Goal: Task Accomplishment & Management: Use online tool/utility

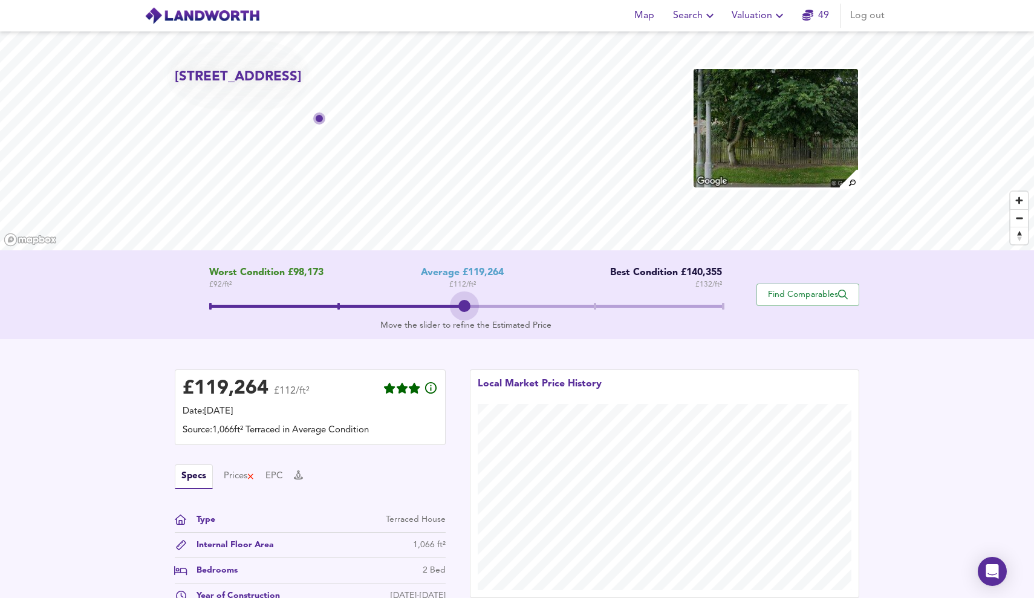
click at [470, 302] on span at bounding box center [465, 308] width 513 height 22
click at [756, 15] on span "Valuation" at bounding box center [759, 15] width 55 height 17
click at [751, 34] on li "New Valuation Report" at bounding box center [759, 44] width 145 height 22
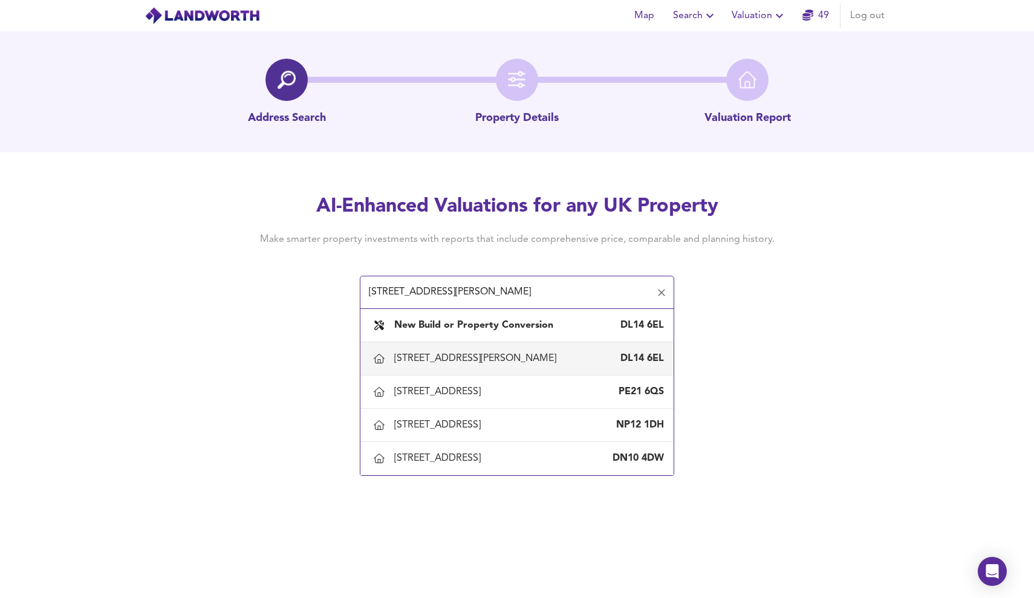
click at [545, 349] on div "[STREET_ADDRESS][PERSON_NAME]" at bounding box center [517, 358] width 294 height 25
type input "[STREET_ADDRESS][PERSON_NAME]"
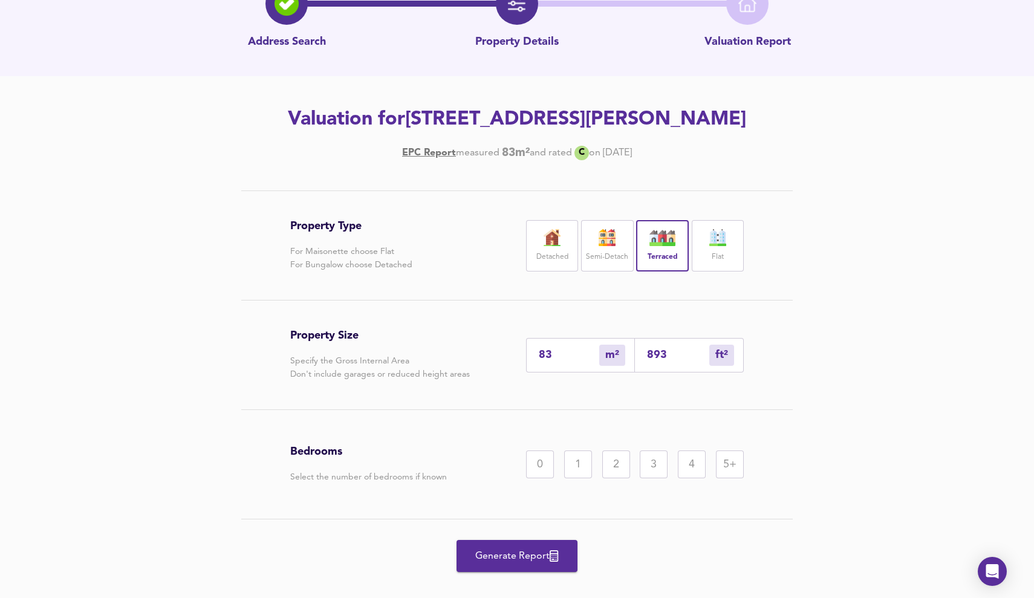
scroll to position [78, 0]
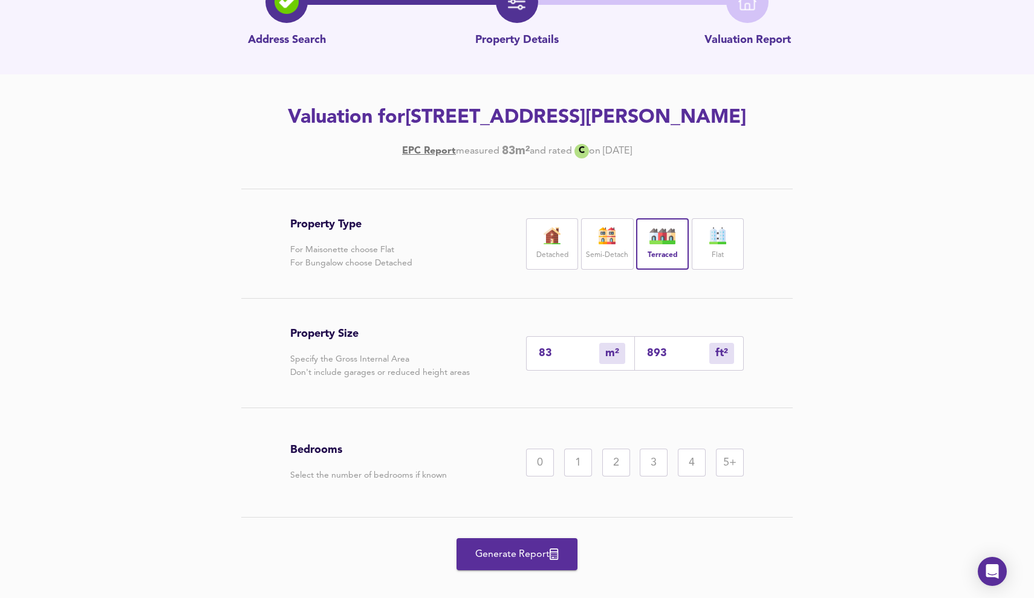
click at [613, 462] on div "2" at bounding box center [616, 463] width 28 height 28
click at [548, 553] on span "Generate Report" at bounding box center [517, 554] width 97 height 17
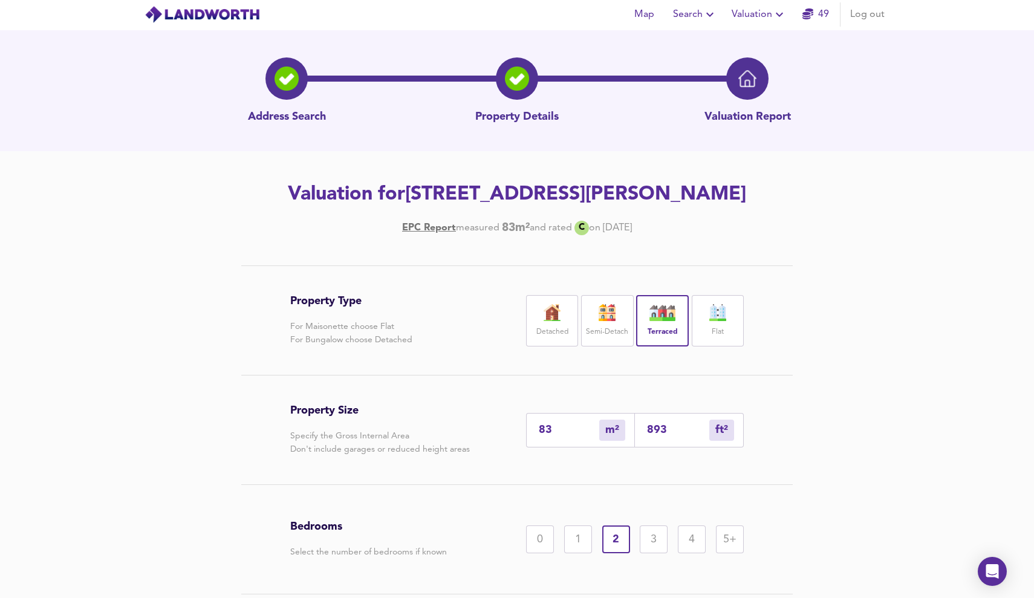
scroll to position [0, 0]
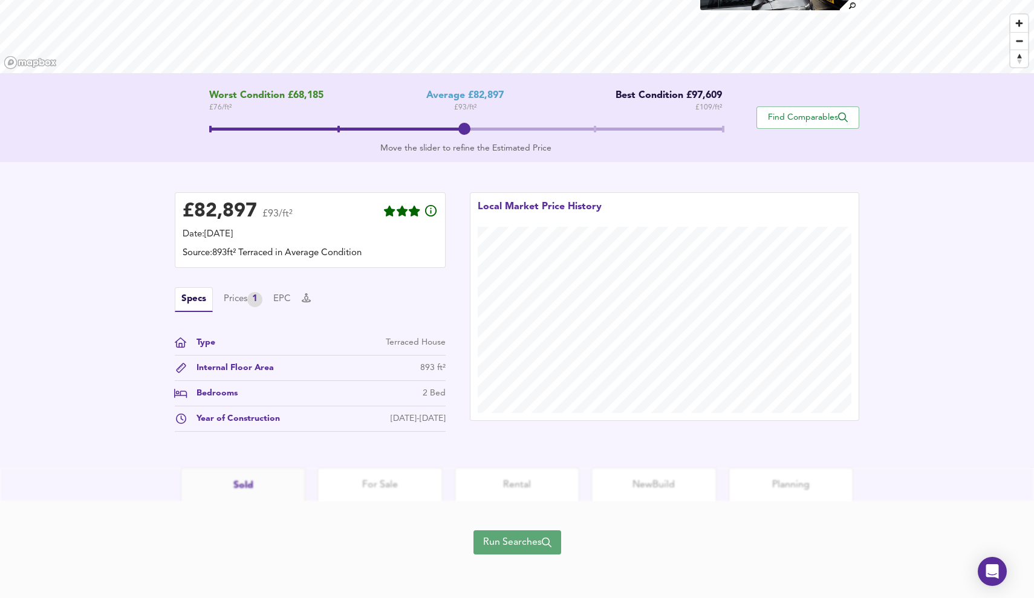
click at [509, 535] on span "Run Searches" at bounding box center [517, 542] width 68 height 17
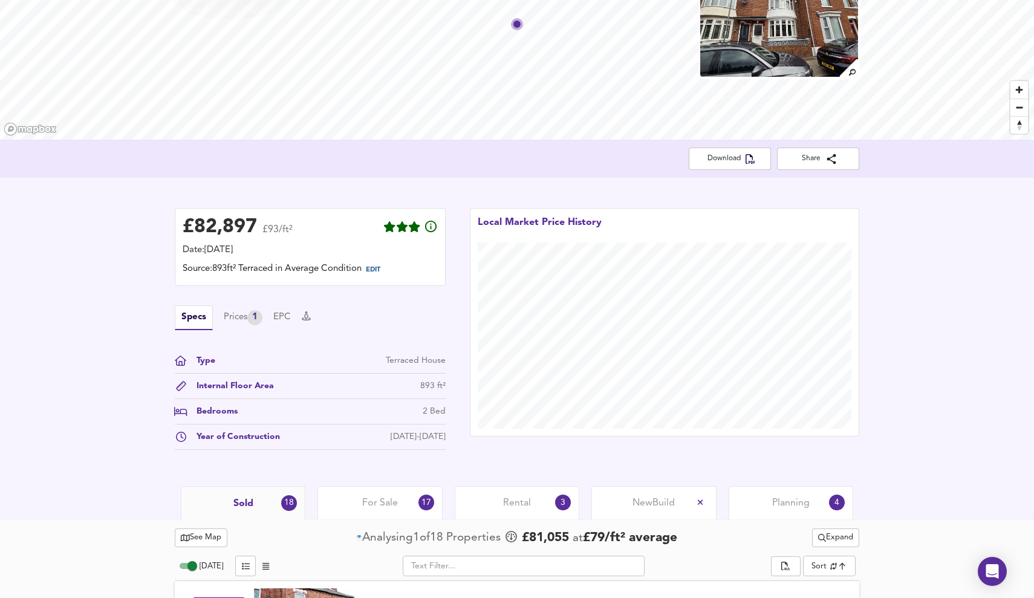
drag, startPoint x: 485, startPoint y: 492, endPoint x: 530, endPoint y: 443, distance: 65.9
click at [485, 492] on div "Rental 3" at bounding box center [517, 502] width 125 height 33
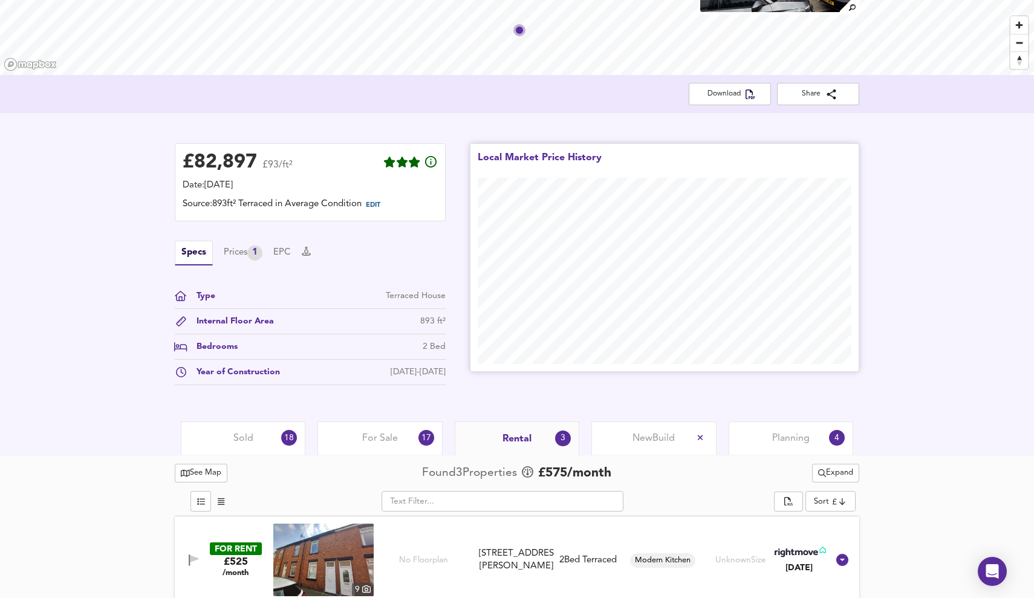
scroll to position [177, 0]
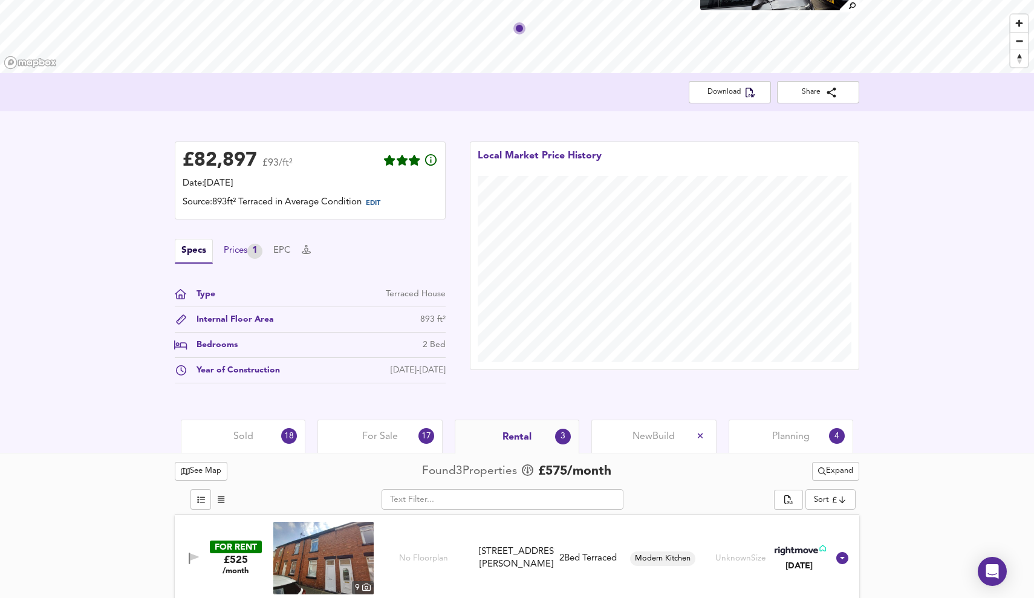
click at [229, 256] on div "Prices 1" at bounding box center [243, 251] width 39 height 15
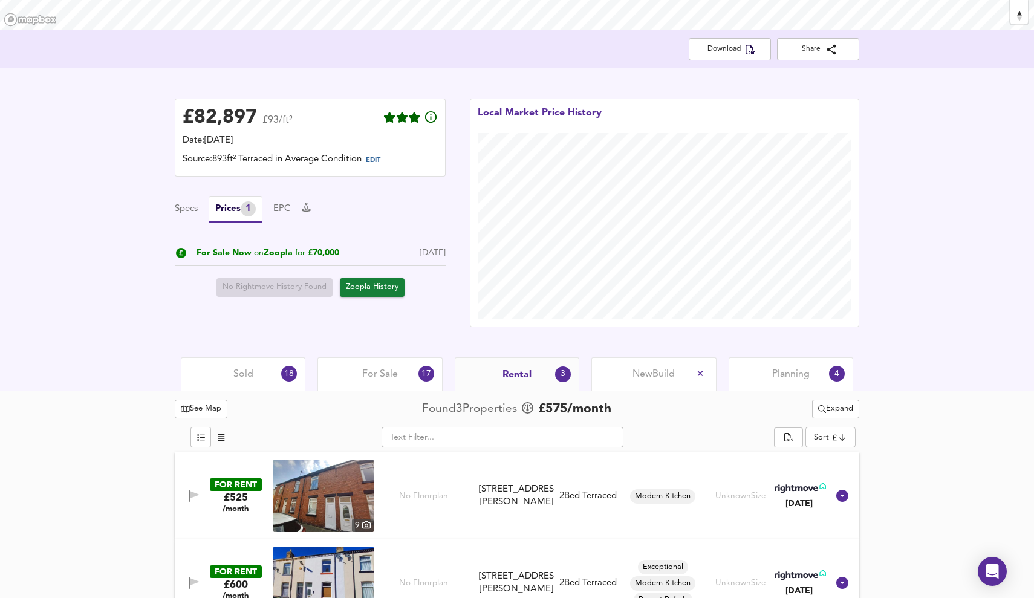
scroll to position [221, 0]
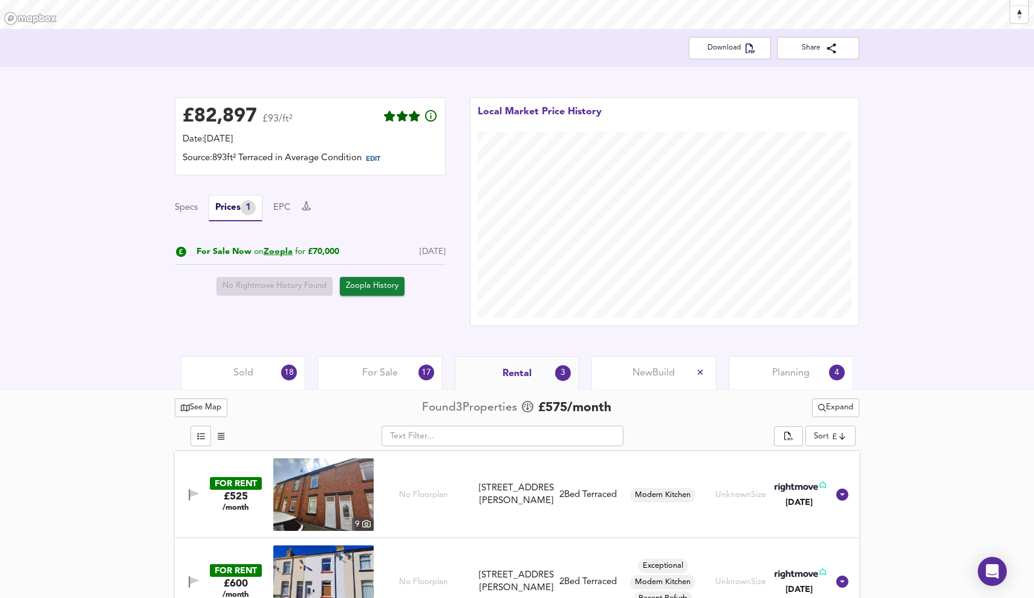
click at [270, 383] on div "Sold 18" at bounding box center [243, 372] width 125 height 33
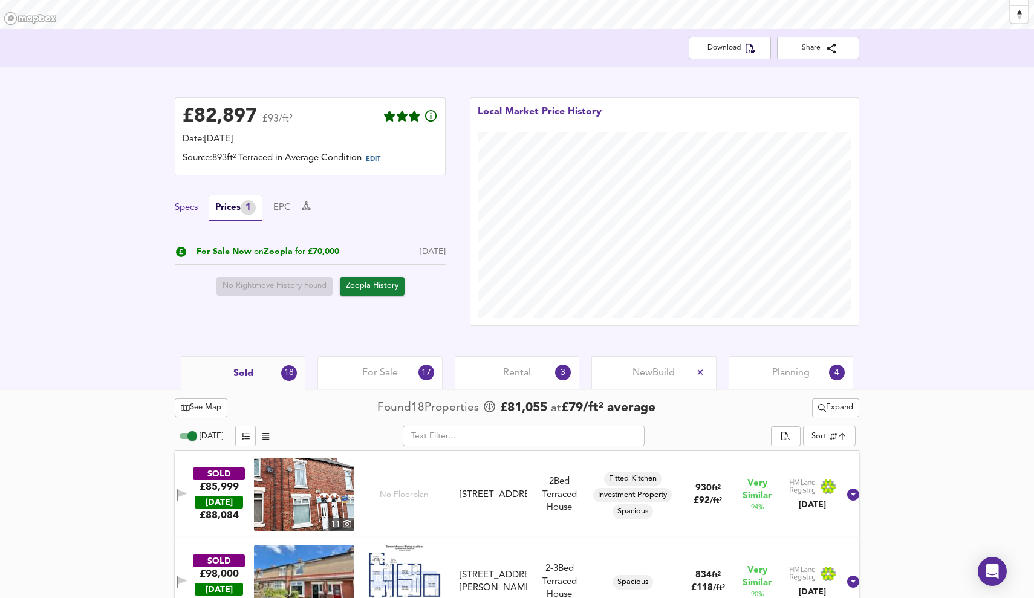
click at [190, 208] on button "Specs" at bounding box center [186, 207] width 23 height 13
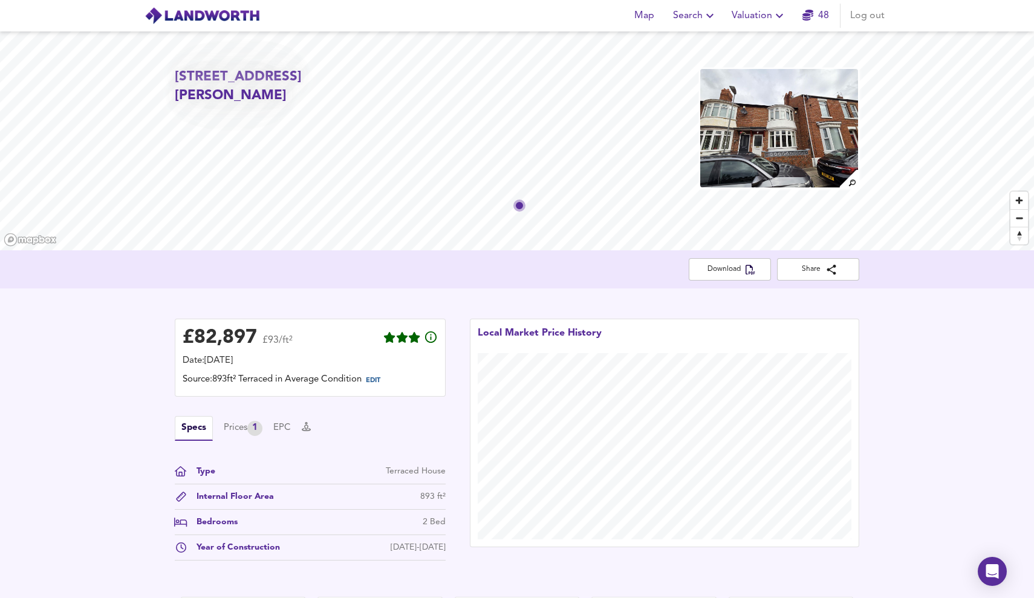
click at [759, 18] on span "Valuation" at bounding box center [759, 15] width 55 height 17
click at [772, 65] on li "Valuation Report History" at bounding box center [759, 65] width 145 height 22
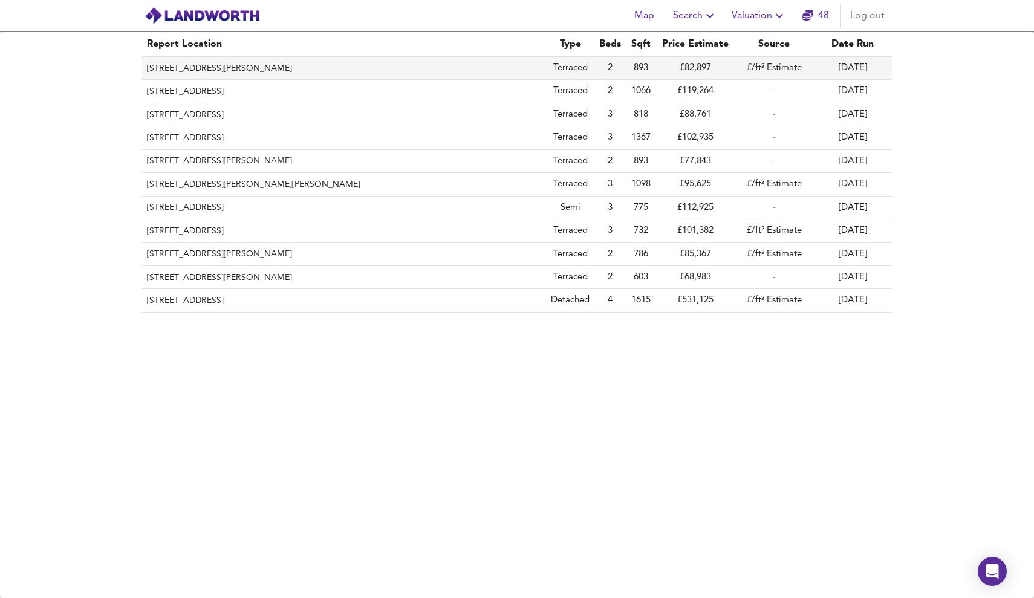
click at [207, 60] on th "[STREET_ADDRESS][PERSON_NAME]" at bounding box center [344, 68] width 404 height 23
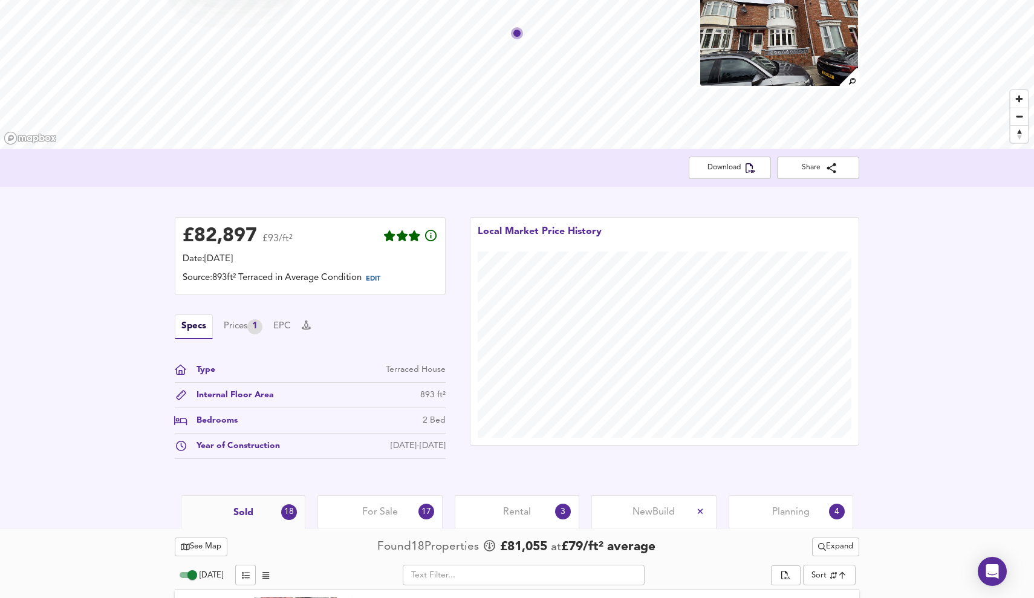
scroll to position [152, 0]
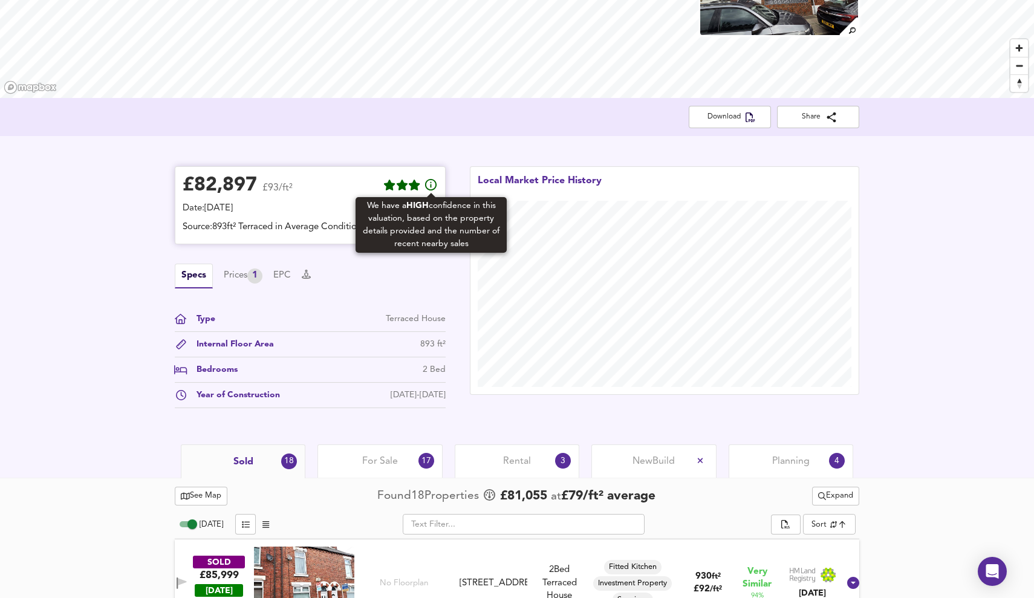
click at [429, 185] on icon at bounding box center [431, 185] width 15 height 15
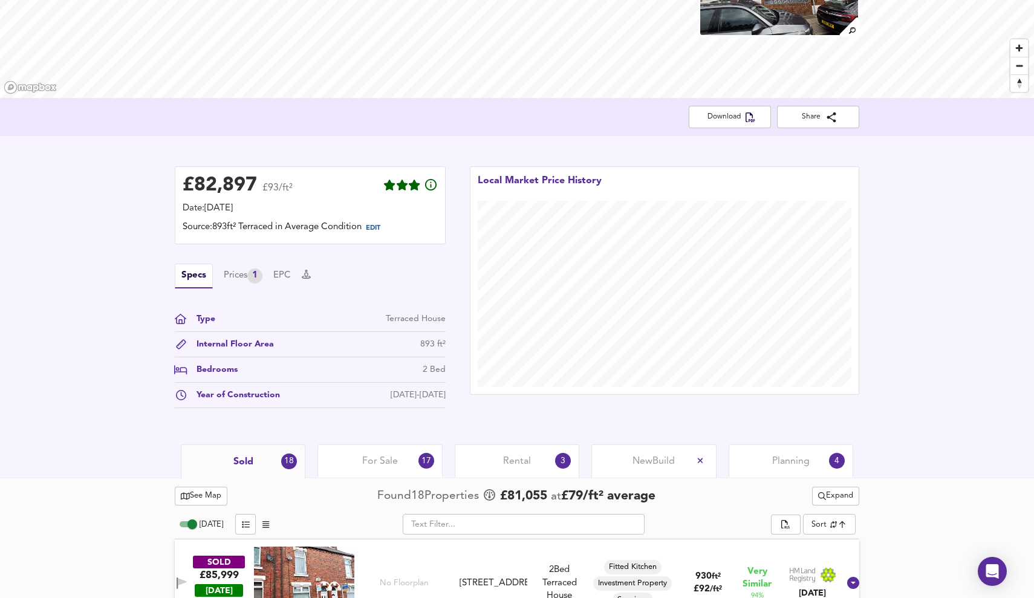
click at [443, 155] on div "£ 82,897 £93/ft² Date: [DATE] Source: 893ft² Terraced in Average Condition EDIT…" at bounding box center [310, 290] width 295 height 272
